Goal: Task Accomplishment & Management: Use online tool/utility

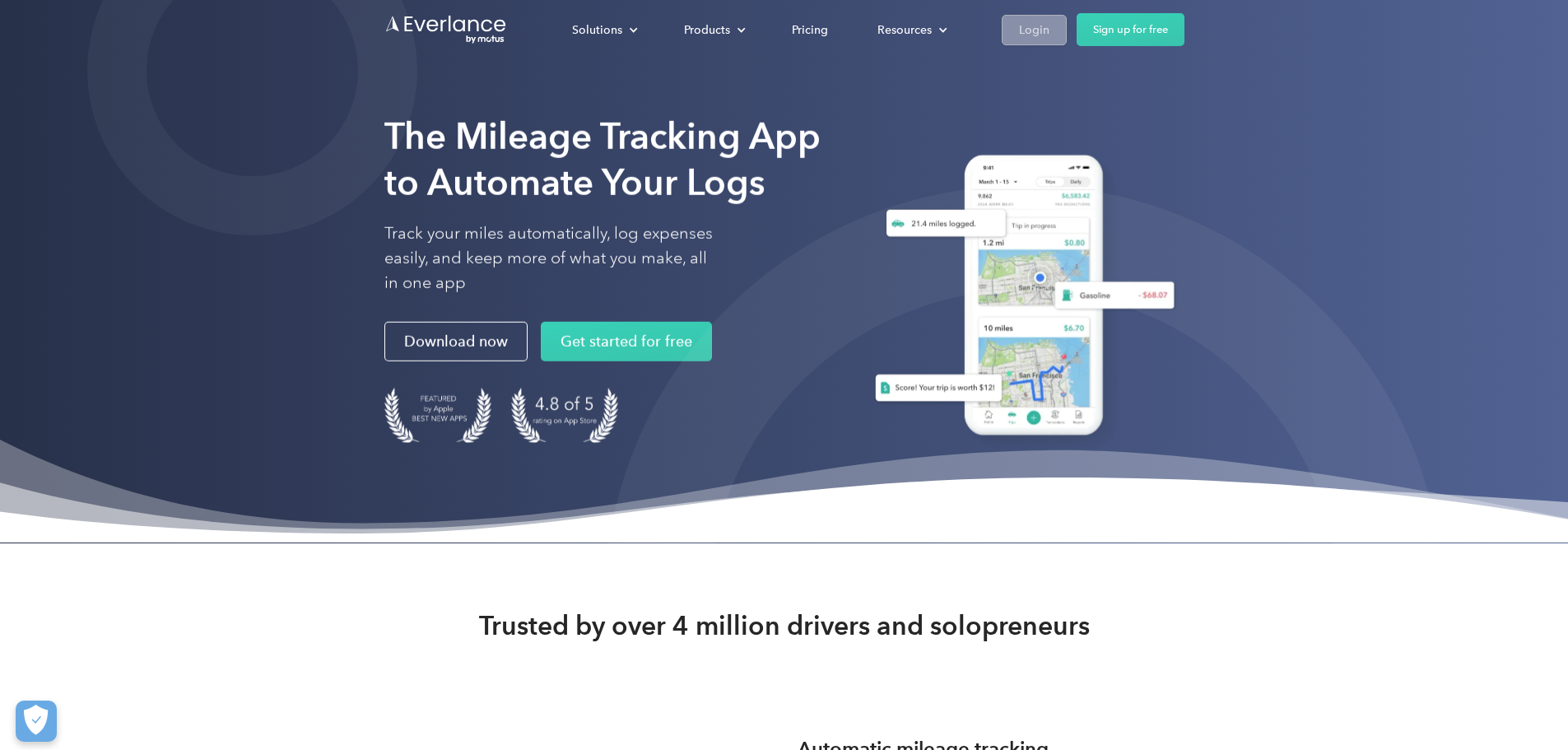
click at [1050, 29] on div "Login" at bounding box center [1034, 30] width 31 height 21
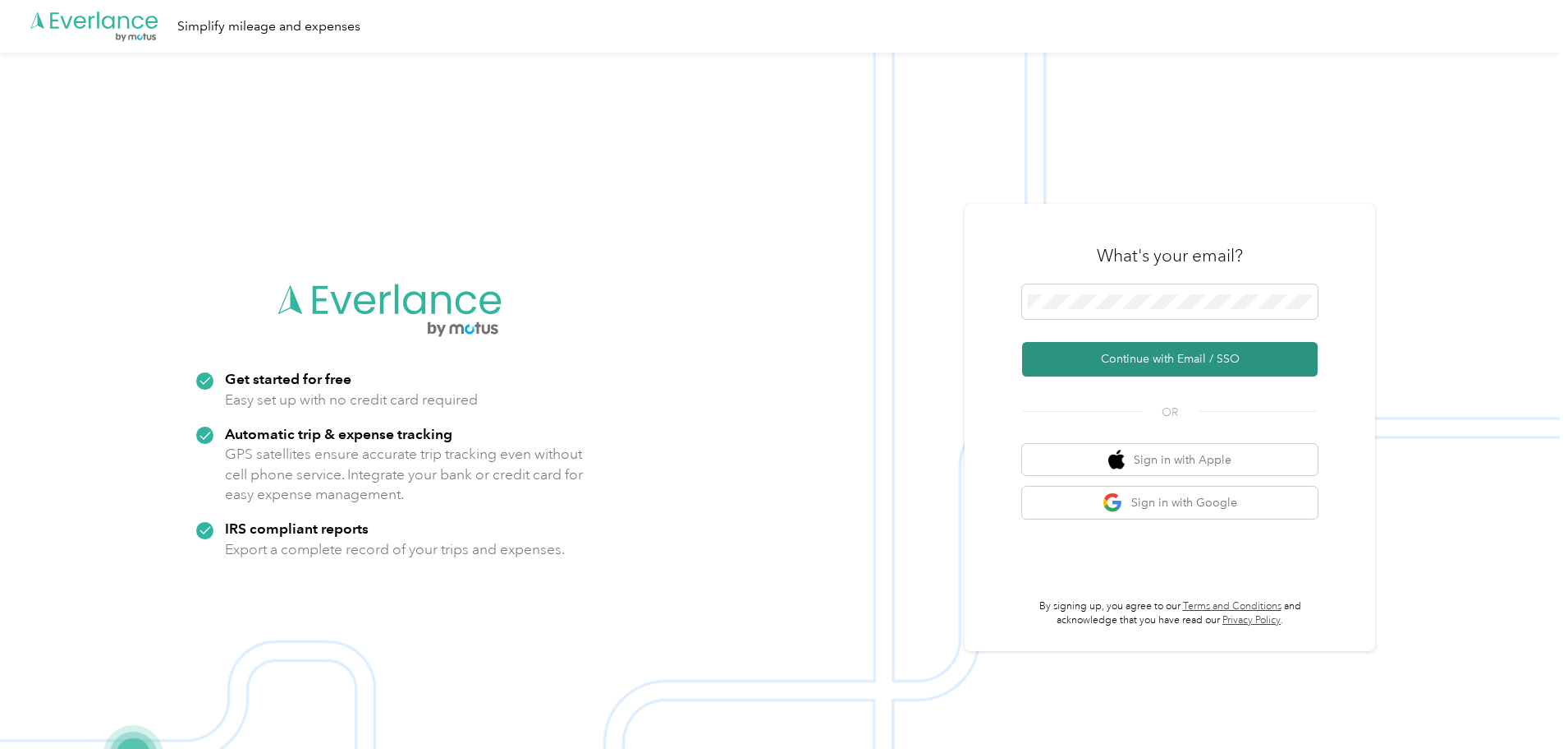
click at [1205, 361] on button "Continue with Email / SSO" at bounding box center [1169, 359] width 296 height 35
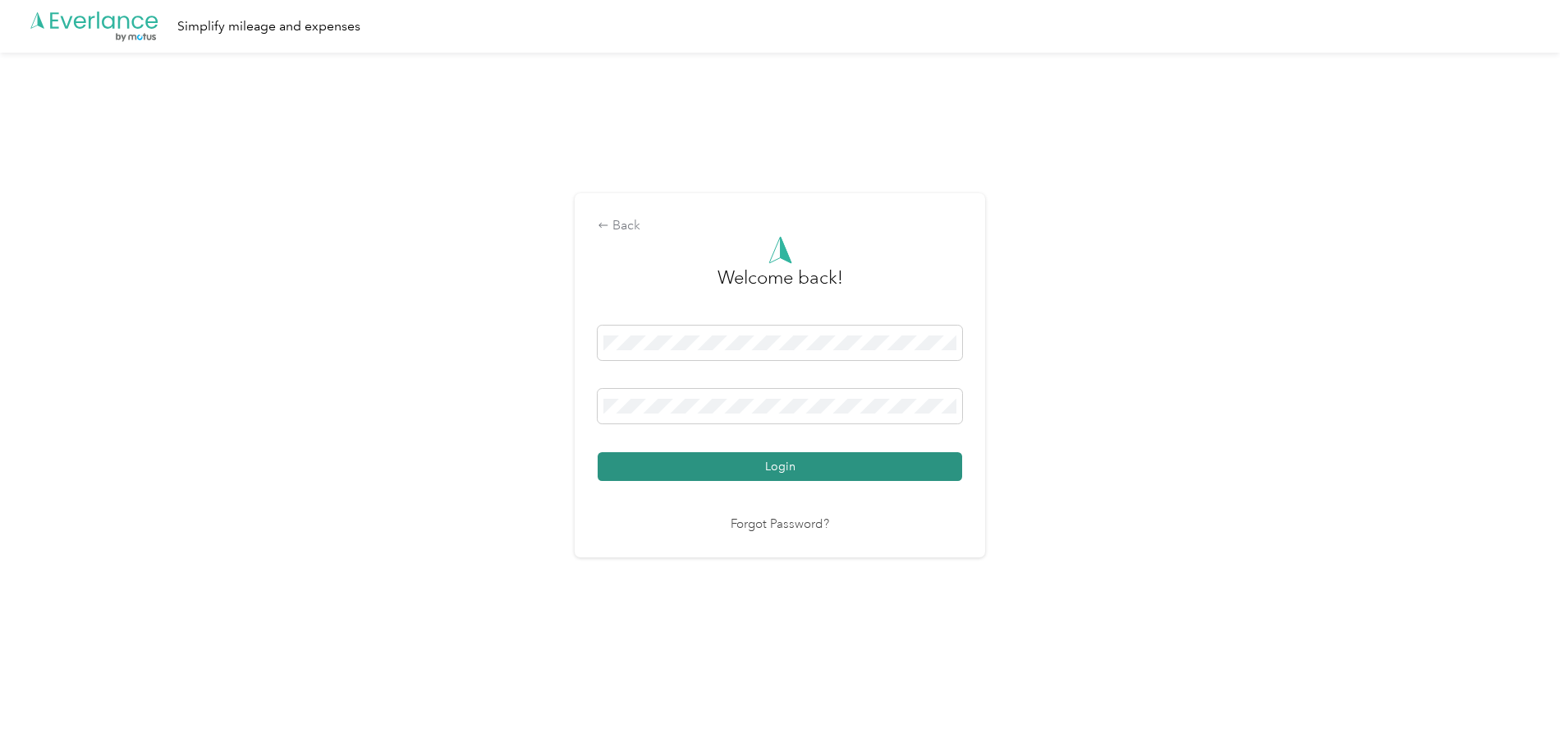
click at [772, 459] on button "Login" at bounding box center [780, 466] width 365 height 29
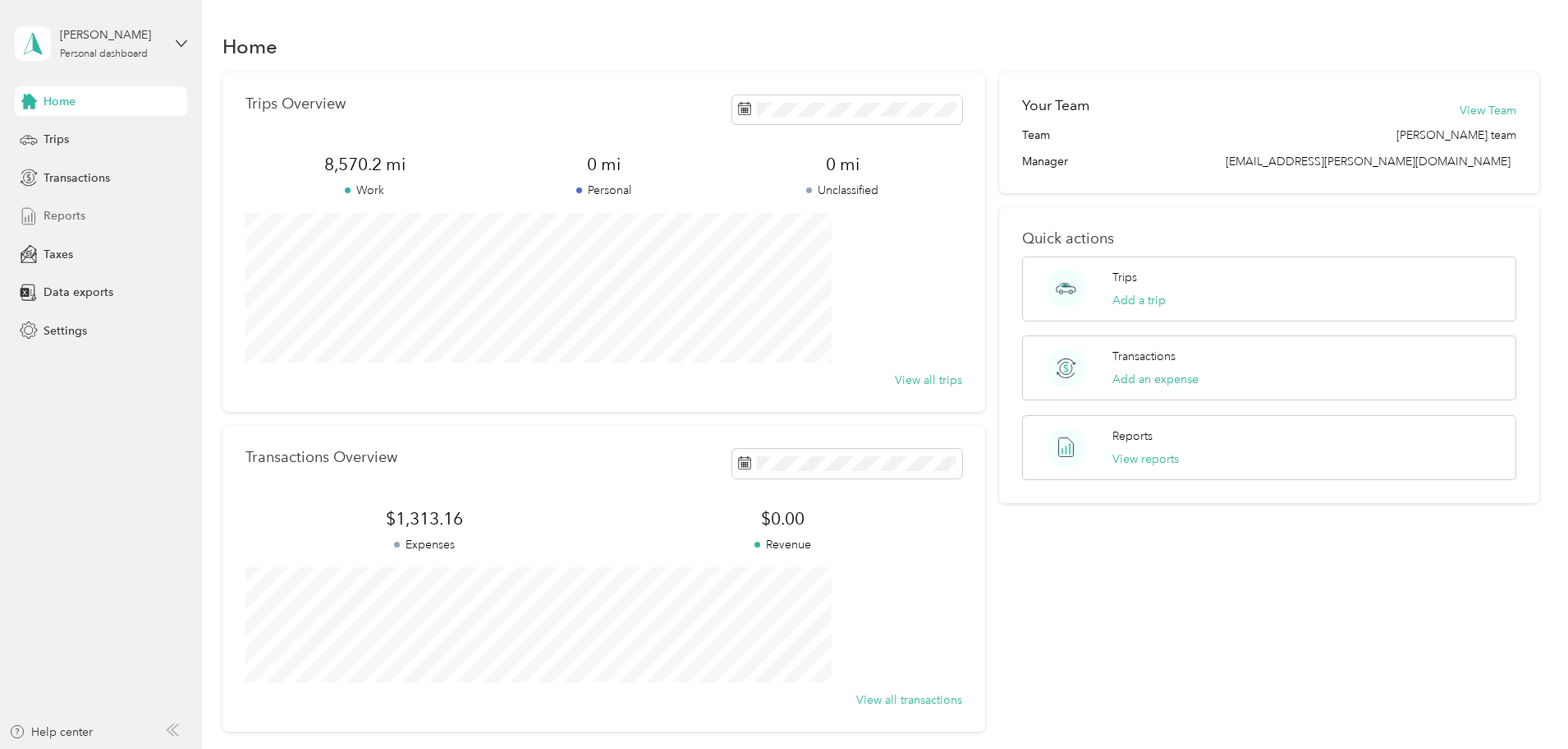
click at [75, 212] on span "Reports" at bounding box center [64, 216] width 42 height 17
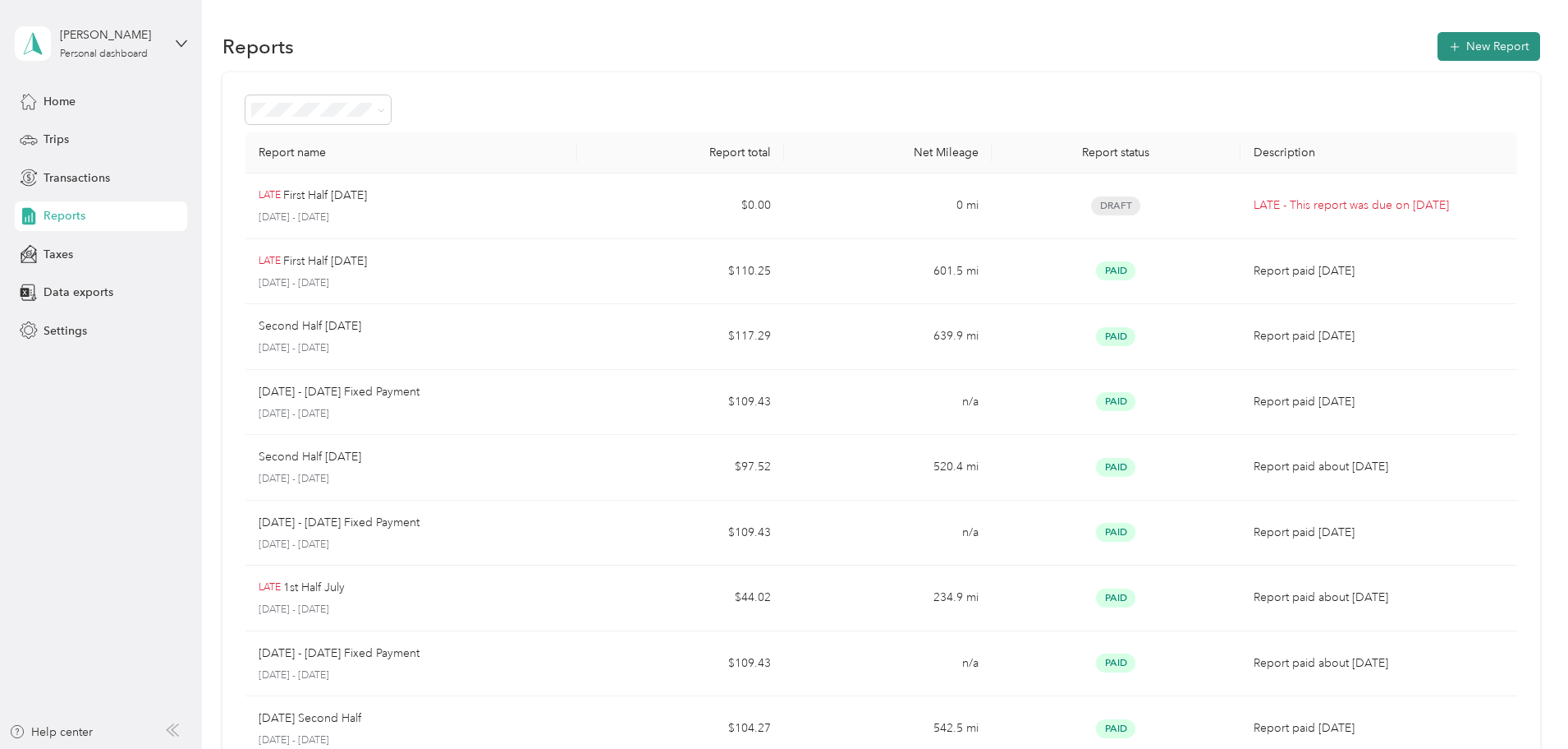
click at [1438, 45] on button "New Report" at bounding box center [1490, 46] width 103 height 29
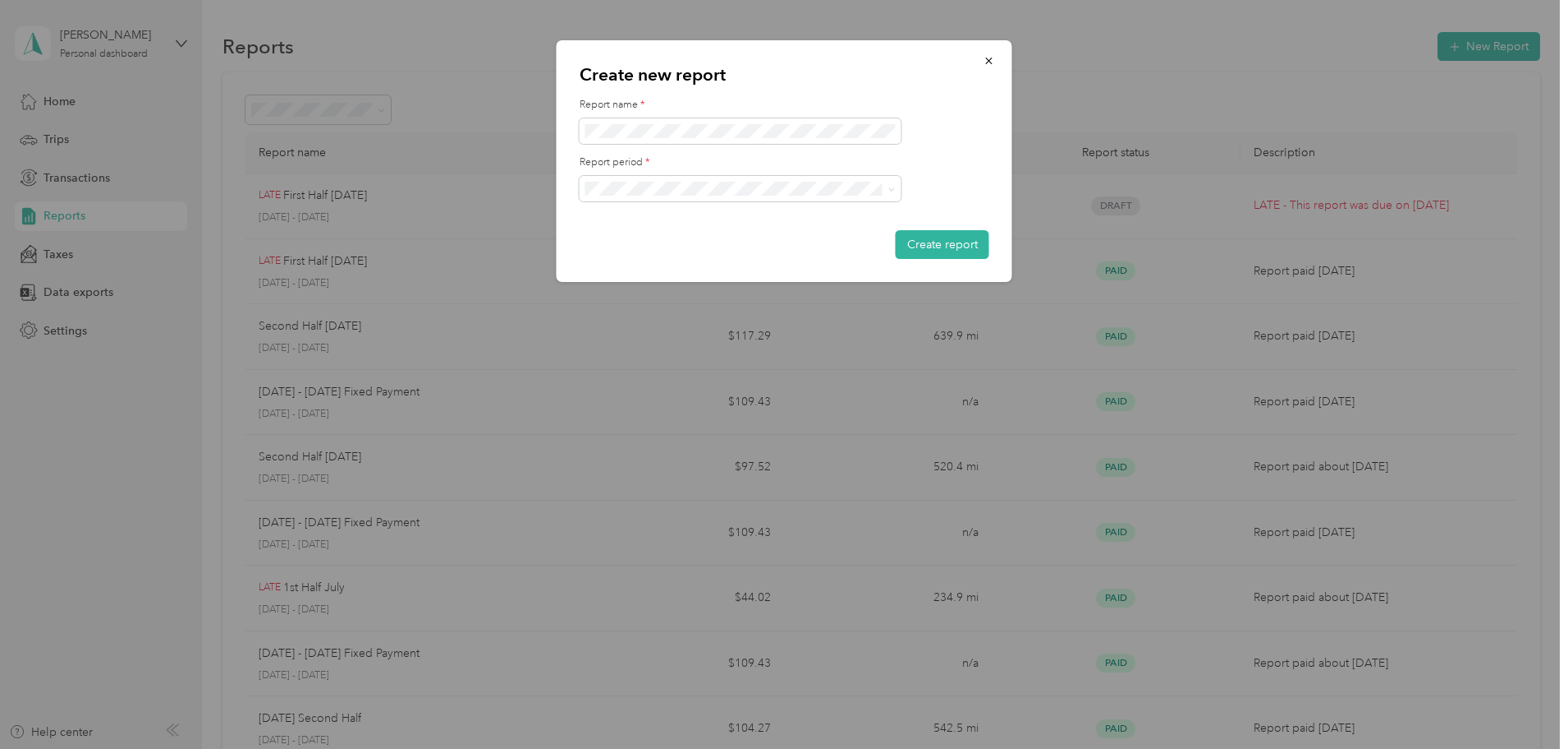
click at [697, 248] on li "Sep 16 - 30, 2025" at bounding box center [740, 240] width 322 height 29
click at [957, 243] on button "Create report" at bounding box center [943, 244] width 93 height 29
click at [951, 238] on button "Create report" at bounding box center [943, 244] width 93 height 29
